Goal: Complete application form

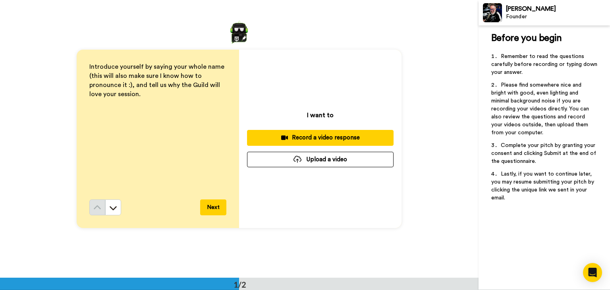
click at [294, 159] on div at bounding box center [297, 159] width 8 height 7
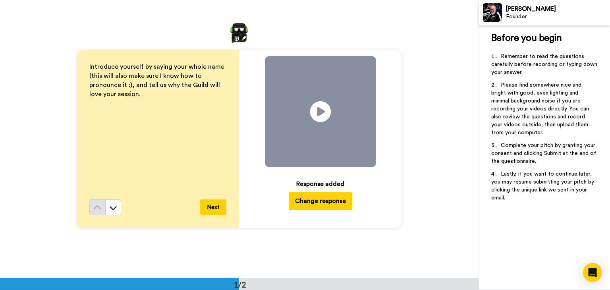
click at [322, 112] on icon "Play/Pause" at bounding box center [320, 112] width 21 height 38
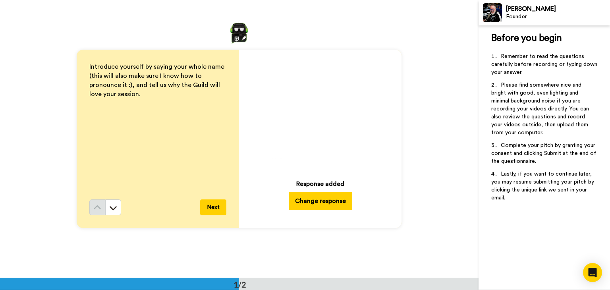
drag, startPoint x: 328, startPoint y: 102, endPoint x: 328, endPoint y: 133, distance: 31.0
click at [328, 133] on video at bounding box center [320, 111] width 111 height 111
drag, startPoint x: 330, startPoint y: 89, endPoint x: 334, endPoint y: 120, distance: 31.2
click at [334, 120] on video at bounding box center [320, 111] width 111 height 111
click at [347, 86] on video at bounding box center [320, 111] width 111 height 111
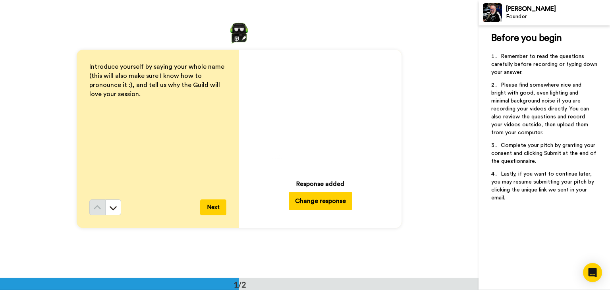
click at [319, 109] on icon "Play/Pause" at bounding box center [320, 112] width 21 height 38
click at [336, 89] on video at bounding box center [320, 111] width 111 height 111
click at [321, 113] on icon "Play/Pause" at bounding box center [320, 112] width 21 height 38
click at [322, 116] on icon at bounding box center [320, 111] width 21 height 21
click at [327, 121] on icon "Play/Pause" at bounding box center [320, 112] width 21 height 38
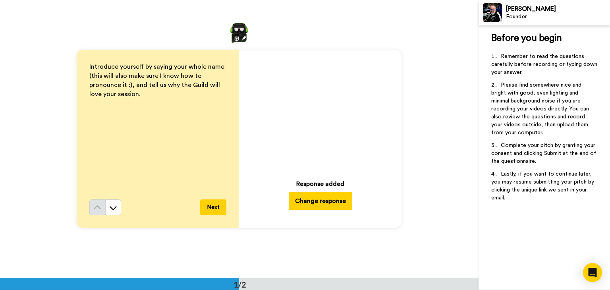
click at [316, 116] on icon "Play/Pause" at bounding box center [320, 112] width 21 height 38
click at [327, 201] on button "Change response" at bounding box center [321, 201] width 64 height 18
click at [317, 200] on button "Change response" at bounding box center [321, 201] width 64 height 18
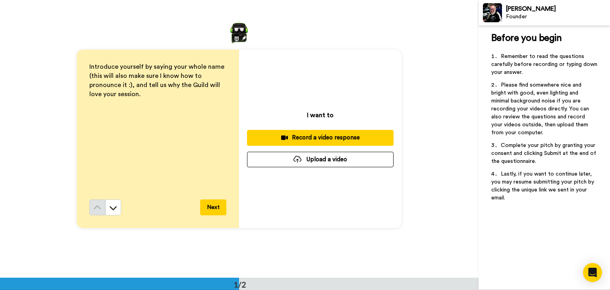
click at [316, 159] on button "Upload a video" at bounding box center [320, 159] width 147 height 15
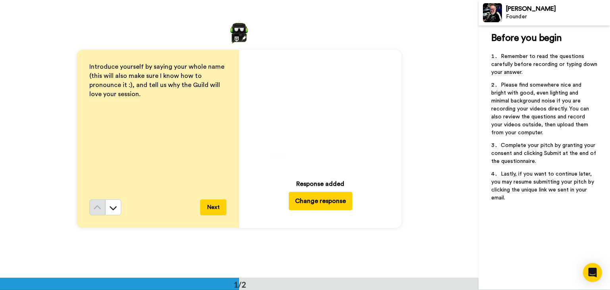
click at [323, 108] on icon at bounding box center [320, 111] width 21 height 21
click at [319, 126] on icon "Play/Pause" at bounding box center [320, 112] width 21 height 38
click at [317, 113] on icon "Play/Pause" at bounding box center [320, 112] width 21 height 38
click at [327, 128] on icon "Play/Pause" at bounding box center [320, 112] width 21 height 38
click at [338, 202] on button "Change response" at bounding box center [321, 201] width 64 height 18
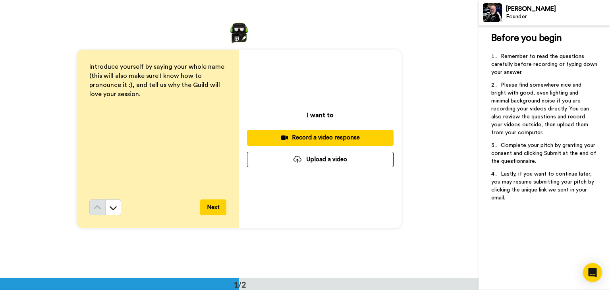
click at [315, 162] on button "Upload a video" at bounding box center [320, 159] width 147 height 15
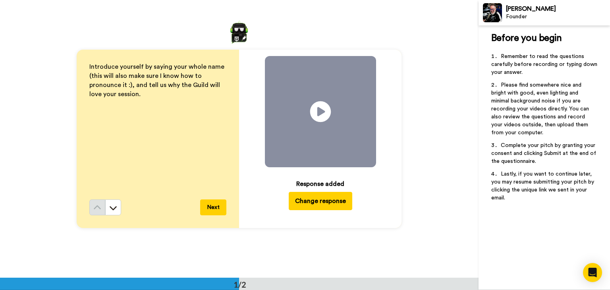
click at [319, 112] on icon "Play/Pause" at bounding box center [320, 112] width 21 height 38
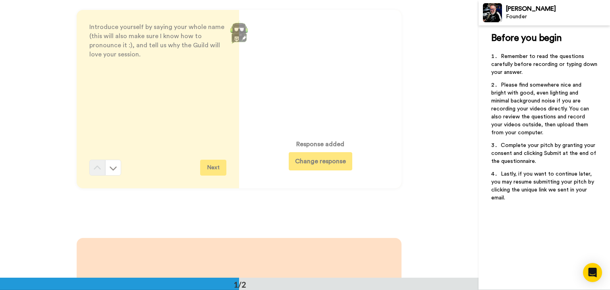
scroll to position [40, 0]
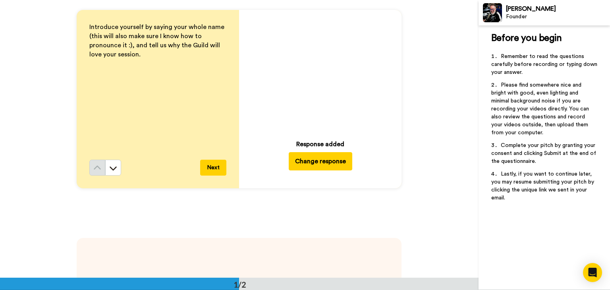
click at [209, 166] on button "Next" at bounding box center [213, 168] width 26 height 16
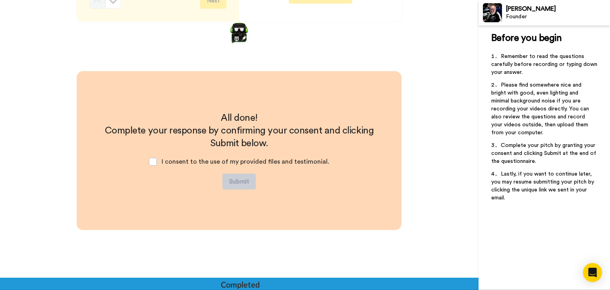
scroll to position [218, 0]
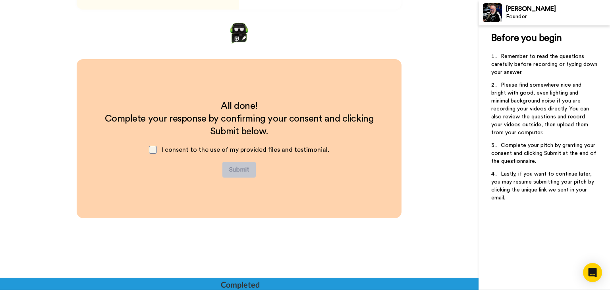
click at [153, 147] on span at bounding box center [153, 150] width 8 height 8
click at [244, 171] on button "Submit" at bounding box center [238, 170] width 33 height 16
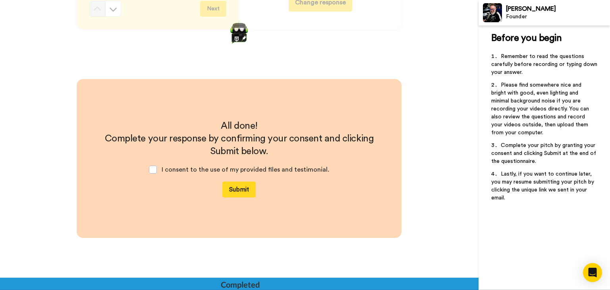
scroll to position [277, 0]
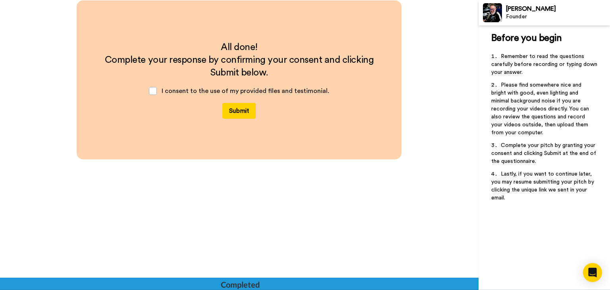
click at [240, 109] on button "Submit" at bounding box center [238, 111] width 33 height 16
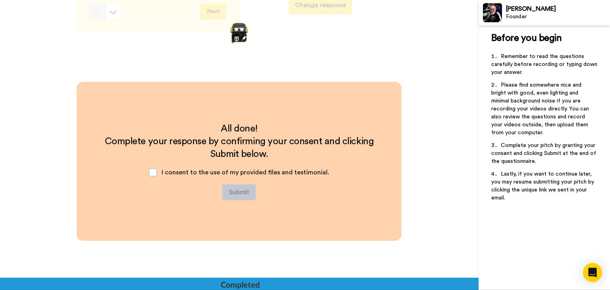
scroll to position [238, 0]
